Goal: Task Accomplishment & Management: Complete application form

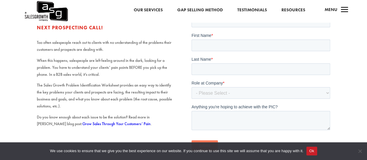
scroll to position [104, 0]
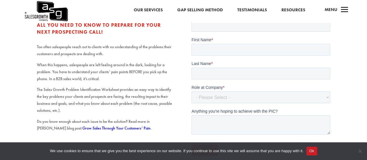
drag, startPoint x: 370, startPoint y: 27, endPoint x: 365, endPoint y: 46, distance: 19.6
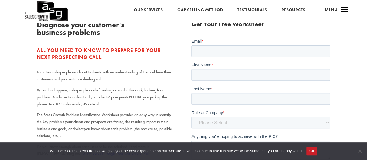
scroll to position [78, 0]
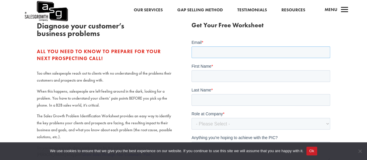
click at [299, 48] on input "Email *" at bounding box center [260, 52] width 139 height 12
type input "[PERSON_NAME][EMAIL_ADDRESS][PERSON_NAME][DOMAIN_NAME]"
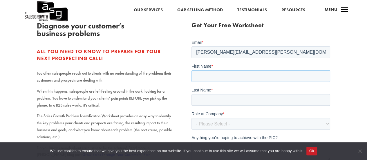
click at [250, 74] on input "First Name *" at bounding box center [260, 76] width 139 height 12
type input "[PERSON_NAME]"
click at [228, 125] on select "- Please Select - C-Level (CRO, CSO, etc) Senior Leadership (VP of Sales, VP of…" at bounding box center [260, 124] width 139 height 12
select select "Individual Contributor (AE, SDR, CSM, etc)"
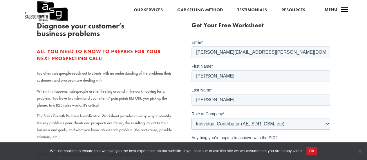
click at [191, 118] on select "- Please Select - C-Level (CRO, CSO, etc) Senior Leadership (VP of Sales, VP of…" at bounding box center [260, 124] width 139 height 12
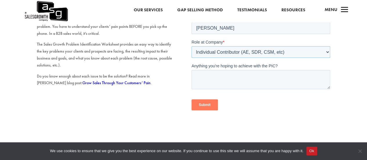
scroll to position [147, 0]
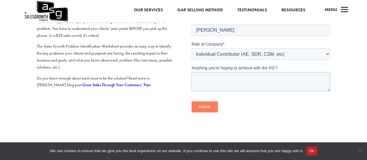
click at [260, 79] on textarea "Anything you're hoping to achieve with the PIC?" at bounding box center [260, 81] width 139 height 19
type textarea "NA"
click at [207, 102] on input "Submit" at bounding box center [204, 107] width 26 height 11
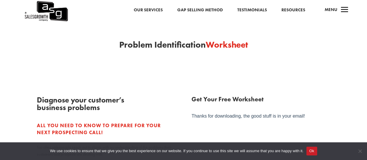
scroll to position [0, 0]
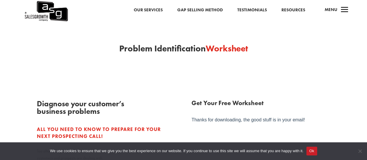
click at [311, 150] on button "Ok" at bounding box center [311, 151] width 11 height 9
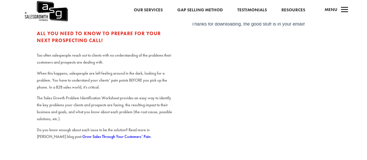
scroll to position [97, 0]
